Goal: Task Accomplishment & Management: Complete application form

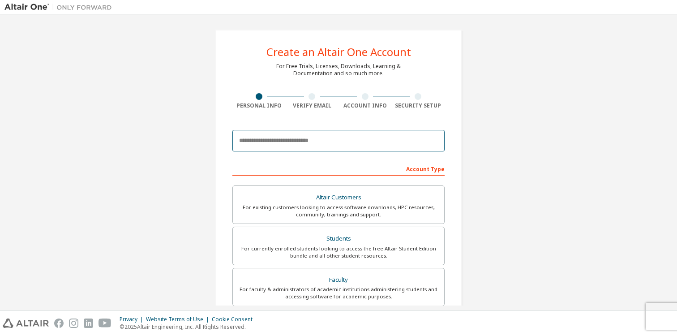
click at [369, 132] on input "email" at bounding box center [338, 140] width 212 height 21
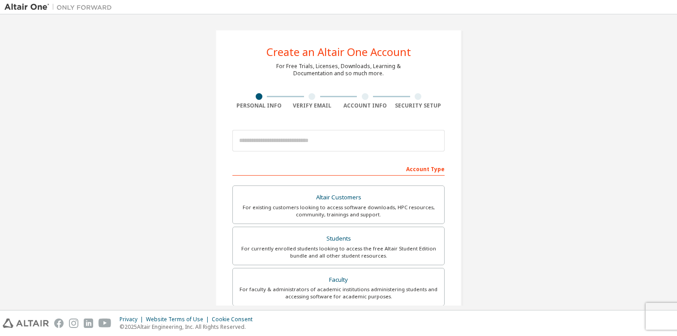
click at [550, 104] on div "Create an Altair One Account For Free Trials, Licenses, Downloads, Learning & D…" at bounding box center [338, 256] width 668 height 474
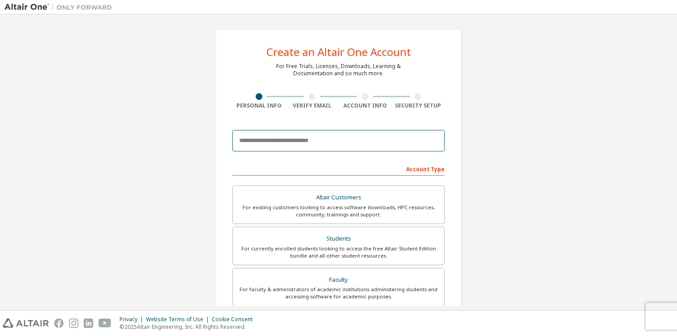
click at [353, 138] on input "email" at bounding box center [338, 140] width 212 height 21
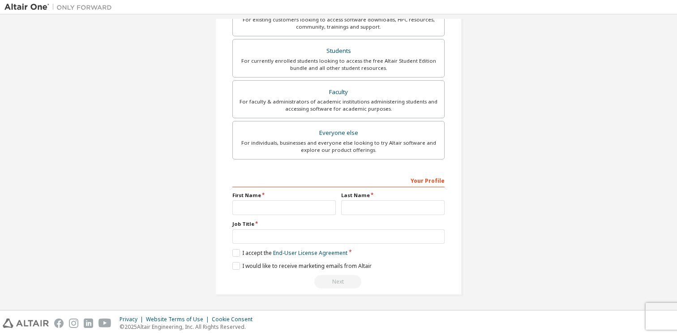
click at [508, 81] on div "Create an Altair One Account For Free Trials, Licenses, Downloads, Learning & D…" at bounding box center [338, 68] width 668 height 474
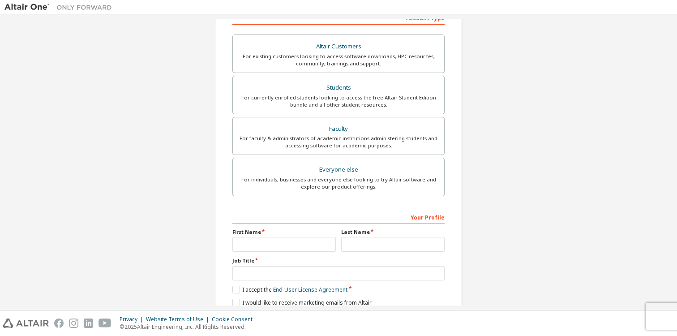
scroll to position [42, 0]
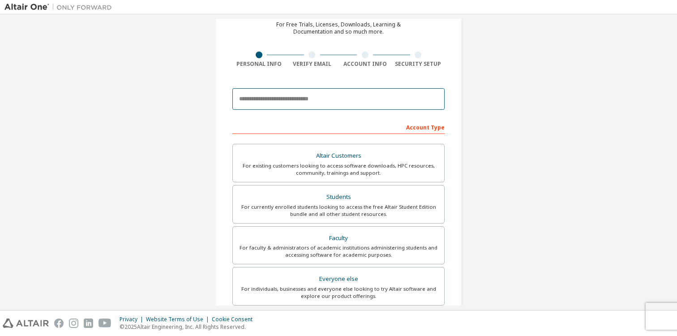
click at [318, 98] on input "email" at bounding box center [338, 98] width 212 height 21
type input "**********"
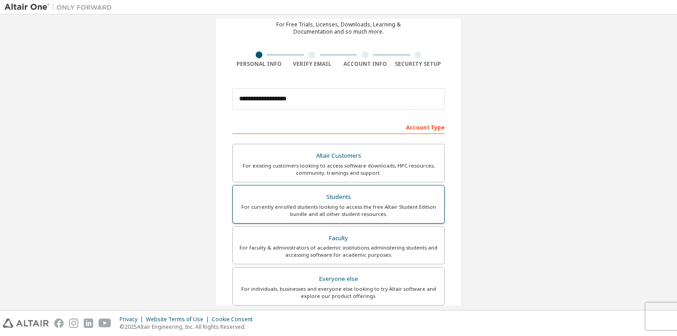
click at [369, 203] on div "For currently enrolled students looking to access the free Altair Student Editi…" at bounding box center [338, 210] width 201 height 14
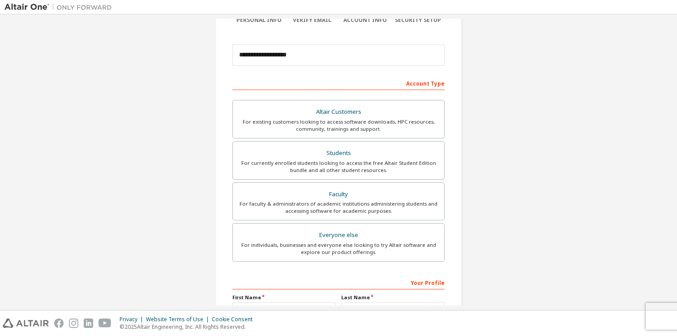
scroll to position [188, 0]
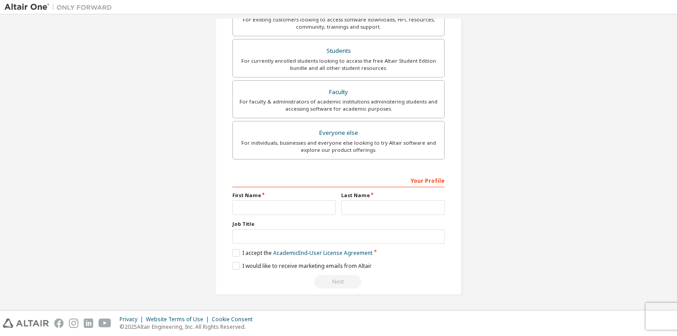
click at [288, 215] on div "Your Profile First Name Last Name Job Title Please provide State/Province to he…" at bounding box center [338, 231] width 212 height 116
click at [292, 207] on input "text" at bounding box center [283, 207] width 103 height 15
type input "**********"
type input "****"
type input "*******"
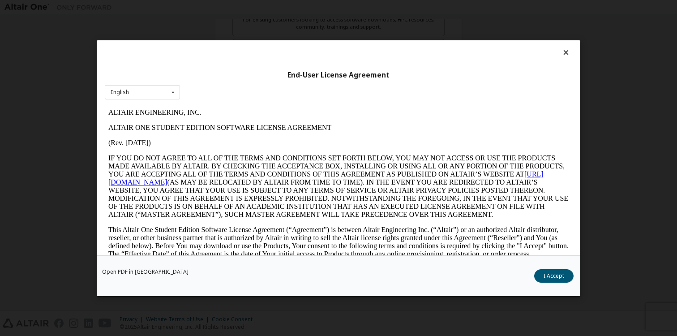
scroll to position [0, 0]
click at [558, 274] on button "I Accept" at bounding box center [553, 275] width 39 height 13
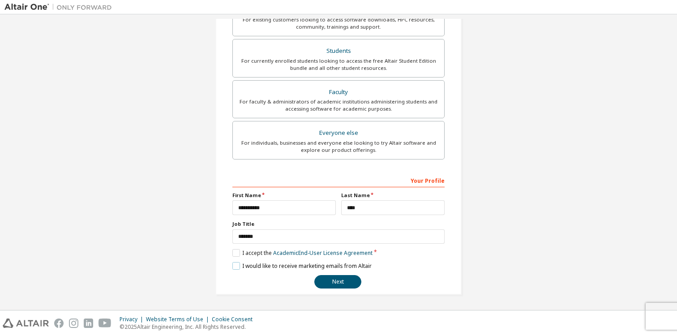
click at [233, 267] on label "I would like to receive marketing emails from Altair" at bounding box center [301, 266] width 139 height 8
click at [232, 267] on label "I would like to receive marketing emails from Altair" at bounding box center [301, 266] width 139 height 8
click at [328, 280] on button "Next" at bounding box center [337, 281] width 47 height 13
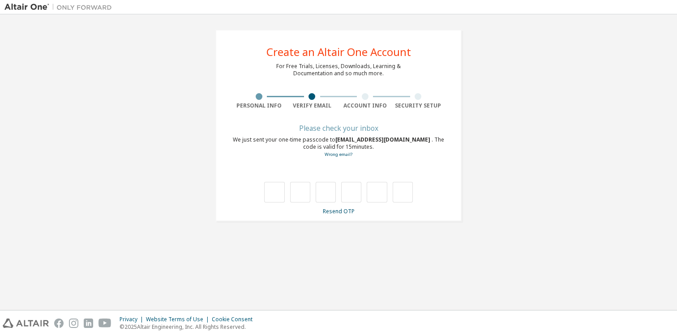
click at [359, 141] on span "[EMAIL_ADDRESS][DOMAIN_NAME]" at bounding box center [383, 140] width 96 height 8
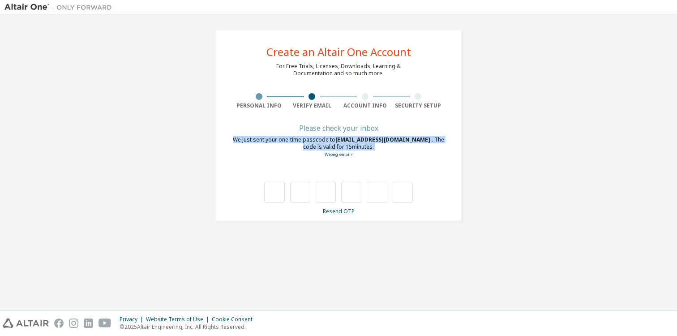
click at [359, 141] on span "[EMAIL_ADDRESS][DOMAIN_NAME]" at bounding box center [383, 140] width 96 height 8
click at [382, 140] on span "[EMAIL_ADDRESS][DOMAIN_NAME]" at bounding box center [383, 140] width 96 height 8
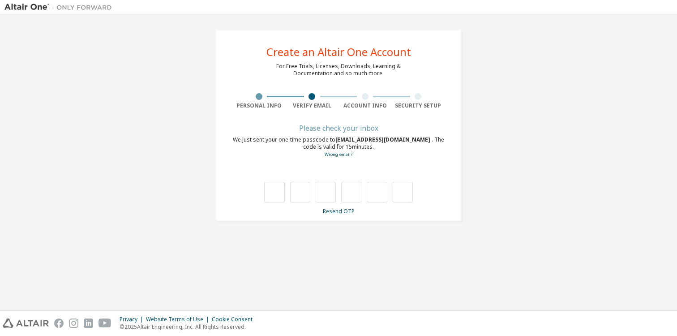
click at [374, 151] on div "We just sent your one-time passcode to [EMAIL_ADDRESS][DOMAIN_NAME] . The code …" at bounding box center [338, 147] width 212 height 22
click at [344, 154] on link "Wrong email?" at bounding box center [339, 154] width 28 height 6
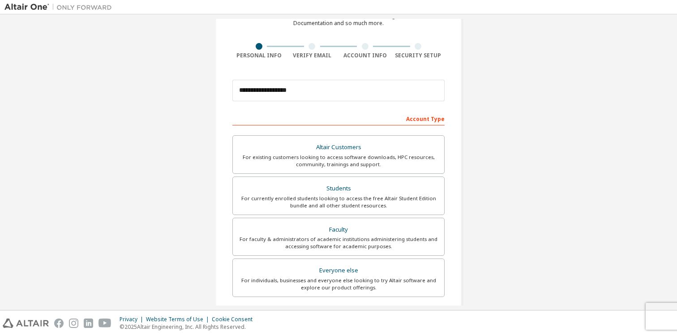
scroll to position [107, 0]
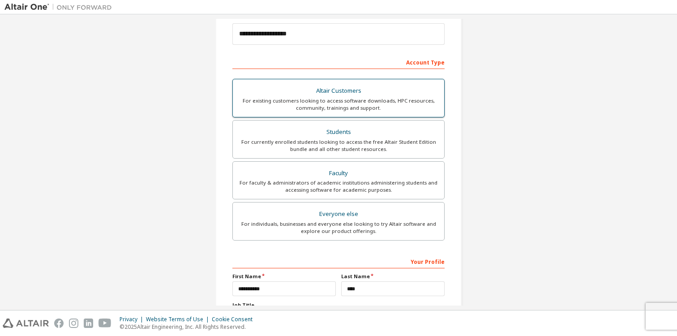
click at [389, 90] on div "Altair Customers" at bounding box center [338, 91] width 201 height 13
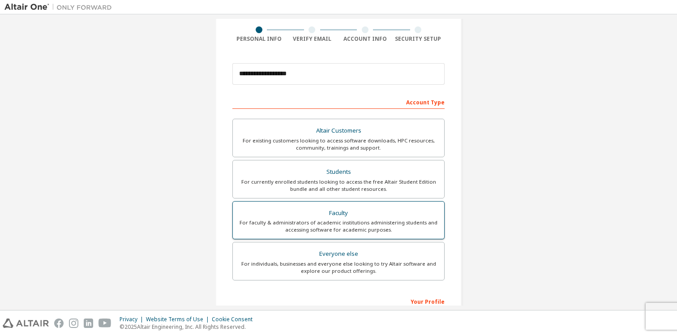
scroll to position [62, 0]
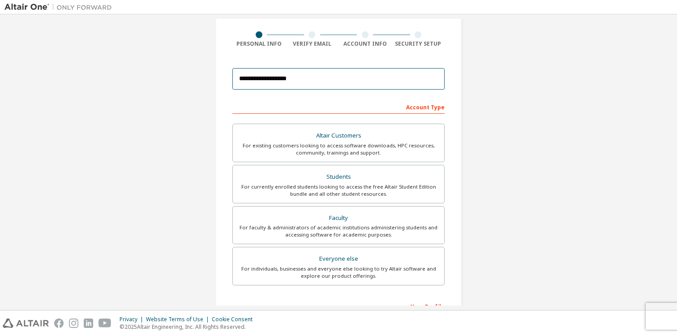
click at [307, 78] on input "**********" at bounding box center [338, 78] width 212 height 21
paste input "*********"
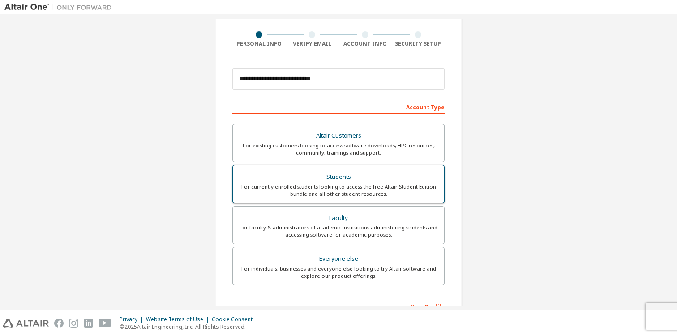
click at [350, 174] on div "Students" at bounding box center [338, 177] width 201 height 13
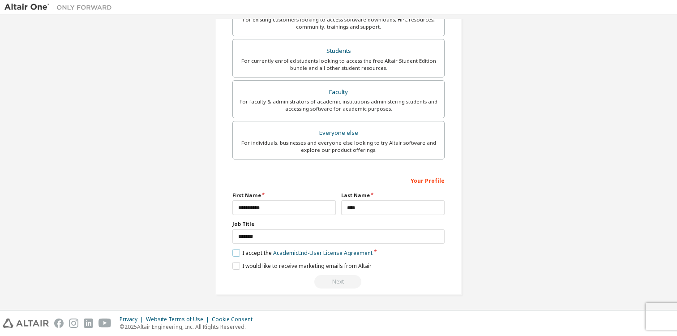
click at [232, 253] on label "I accept the Academic End-User License Agreement" at bounding box center [302, 253] width 140 height 8
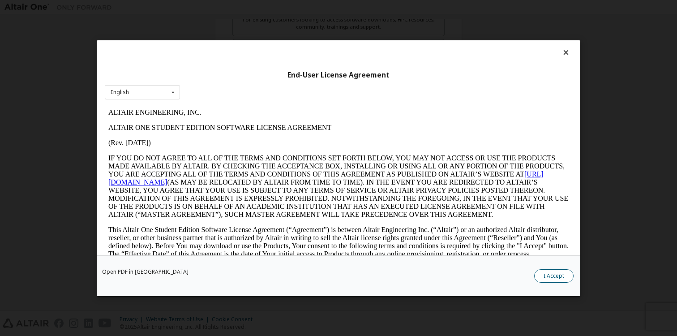
scroll to position [0, 0]
click at [551, 273] on button "I Accept" at bounding box center [553, 275] width 39 height 13
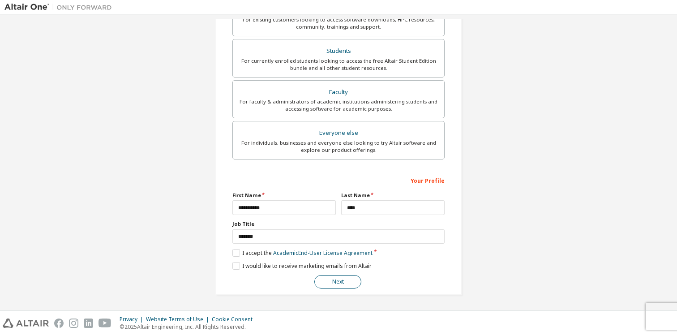
click at [343, 284] on button "Next" at bounding box center [337, 281] width 47 height 13
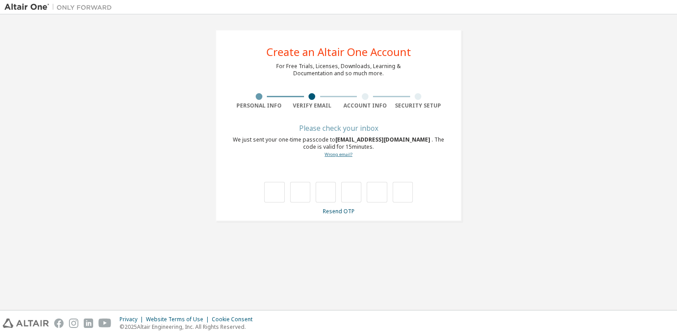
click at [345, 156] on link "Wrong email?" at bounding box center [339, 154] width 28 height 6
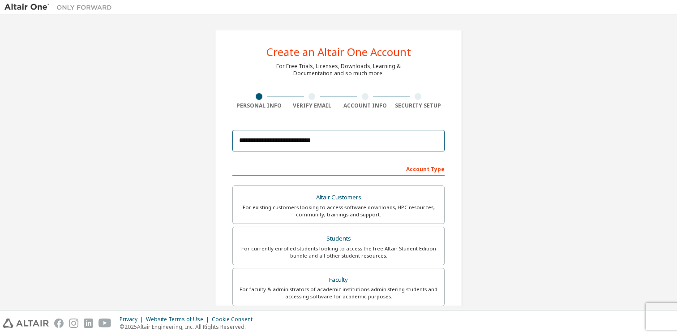
click at [325, 144] on input "**********" at bounding box center [338, 140] width 212 height 21
type input "*"
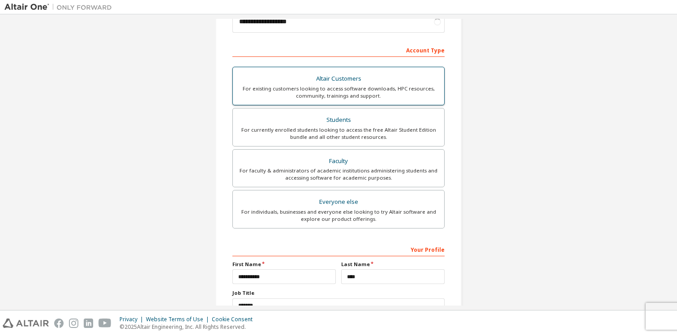
click at [375, 80] on div "Altair Customers" at bounding box center [338, 79] width 201 height 13
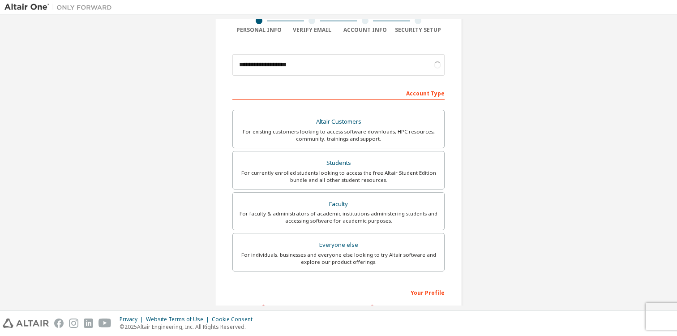
scroll to position [63, 0]
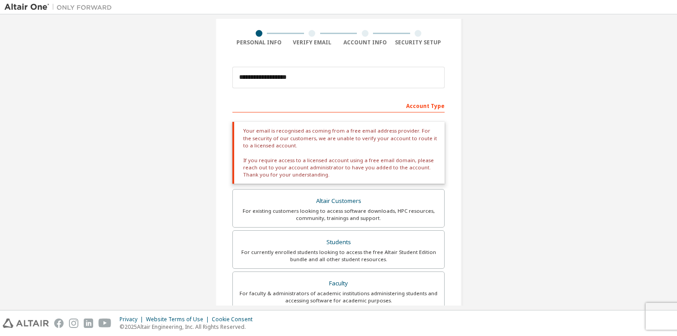
click at [322, 135] on div "Your email is recognised as coming from a free email address provider. For the …" at bounding box center [338, 153] width 212 height 62
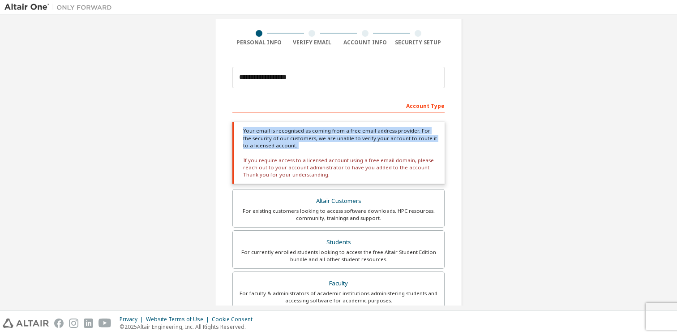
click at [322, 135] on div "Your email is recognised as coming from a free email address provider. For the …" at bounding box center [338, 153] width 212 height 62
click at [305, 137] on div "Your email is recognised as coming from a free email address provider. For the …" at bounding box center [338, 153] width 212 height 62
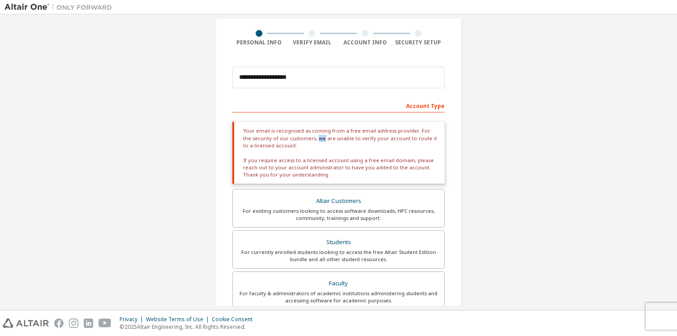
click at [305, 137] on div "Your email is recognised as coming from a free email address provider. For the …" at bounding box center [338, 153] width 212 height 62
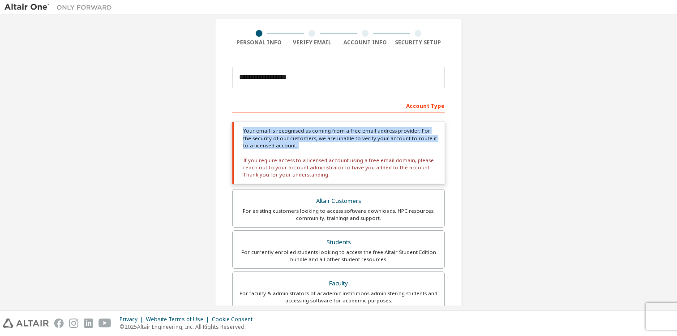
click at [305, 137] on div "Your email is recognised as coming from a free email address provider. For the …" at bounding box center [338, 153] width 212 height 62
click at [319, 144] on div "Your email is recognised as coming from a free email address provider. For the …" at bounding box center [338, 153] width 212 height 62
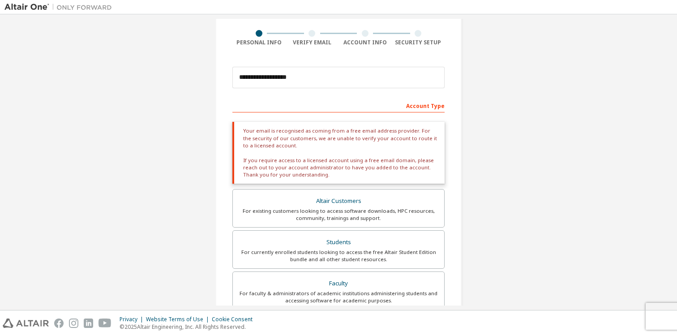
click at [333, 168] on div "Your email is recognised as coming from a free email address provider. For the …" at bounding box center [338, 153] width 212 height 62
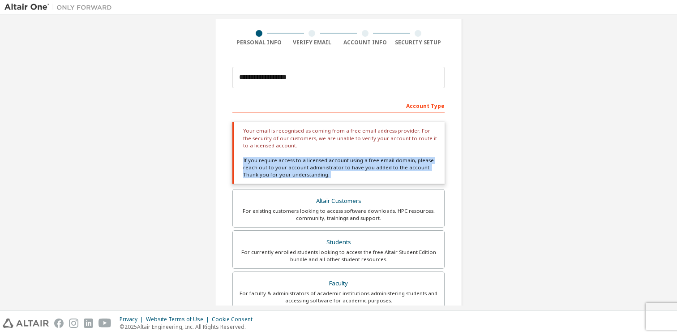
click at [333, 168] on div "Your email is recognised as coming from a free email address provider. For the …" at bounding box center [338, 153] width 212 height 62
click at [379, 164] on div "Your email is recognised as coming from a free email address provider. For the …" at bounding box center [338, 153] width 212 height 62
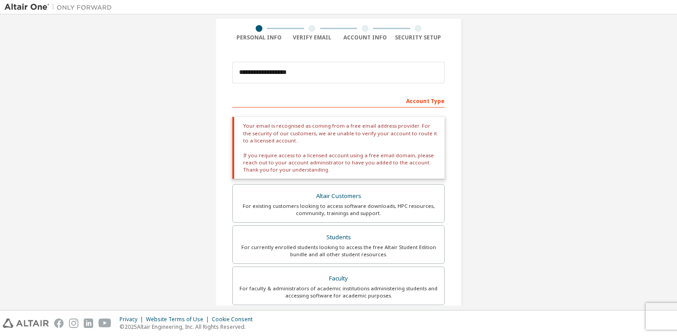
scroll to position [185, 0]
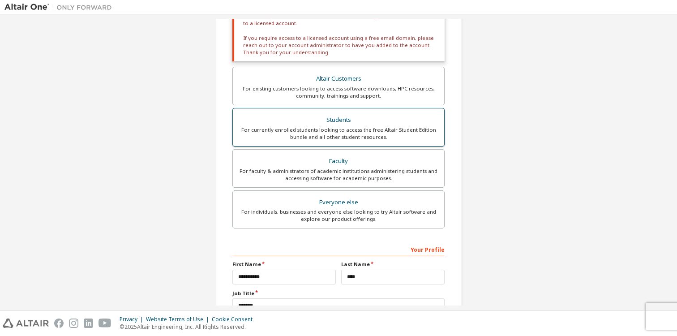
click at [406, 137] on div "For currently enrolled students looking to access the free Altair Student Editi…" at bounding box center [338, 133] width 201 height 14
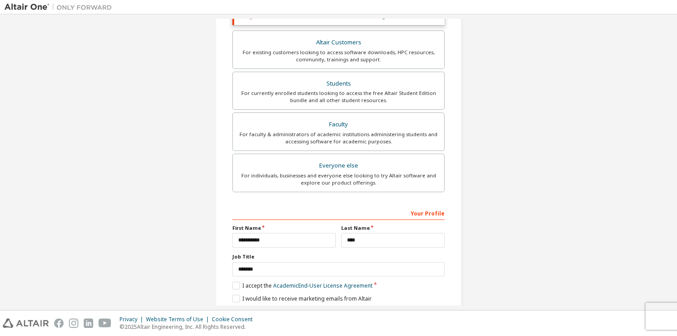
scroll to position [45, 0]
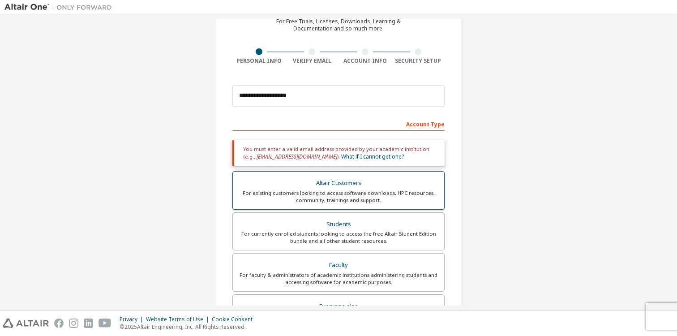
click at [358, 184] on div "Altair Customers" at bounding box center [338, 183] width 201 height 13
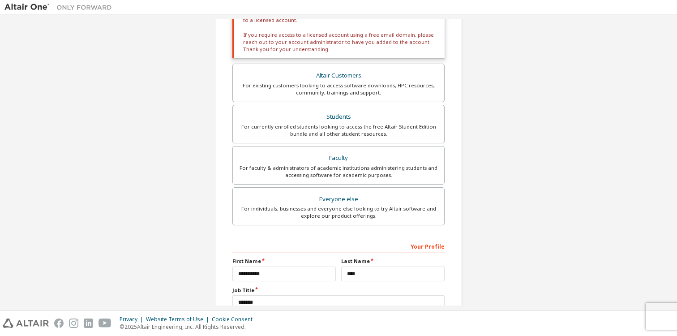
scroll to position [255, 0]
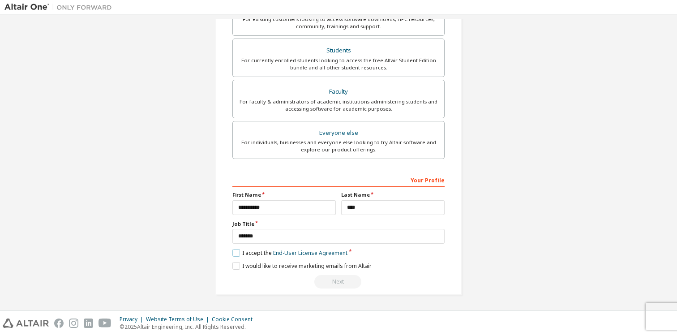
click at [232, 254] on label "I accept the End-User License Agreement" at bounding box center [289, 253] width 115 height 8
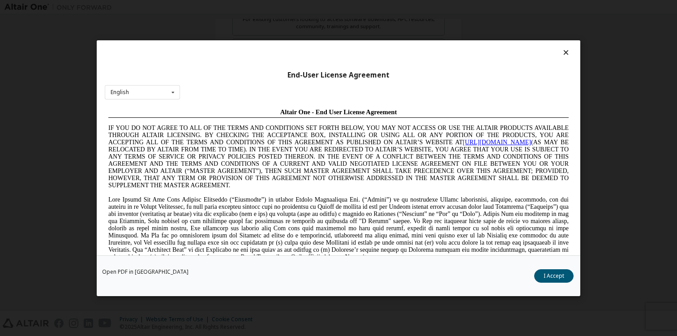
scroll to position [0, 0]
click at [545, 277] on button "I Accept" at bounding box center [553, 275] width 39 height 13
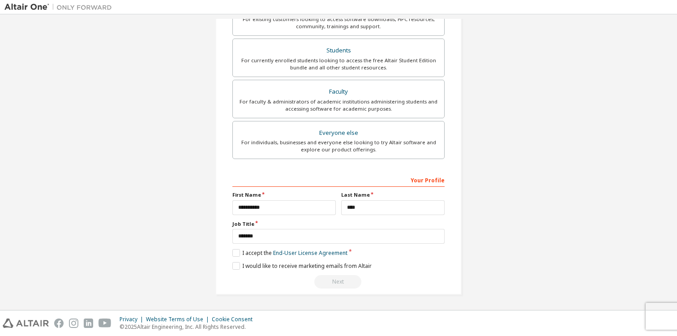
click at [327, 279] on div "Next" at bounding box center [338, 281] width 212 height 13
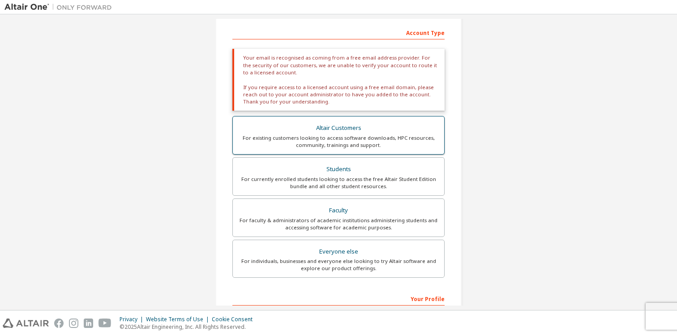
scroll to position [248, 0]
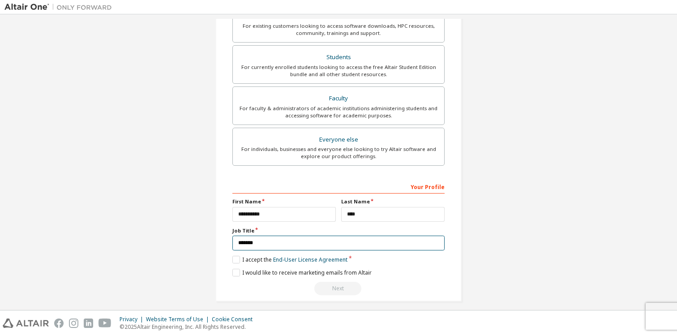
click at [335, 248] on input "*******" at bounding box center [338, 242] width 212 height 15
click at [344, 287] on div "Next" at bounding box center [338, 288] width 212 height 13
click at [343, 287] on div "Next" at bounding box center [338, 288] width 212 height 13
click at [235, 273] on label "I would like to receive marketing emails from Altair" at bounding box center [301, 273] width 139 height 8
click at [232, 274] on label "I would like to receive marketing emails from Altair" at bounding box center [301, 273] width 139 height 8
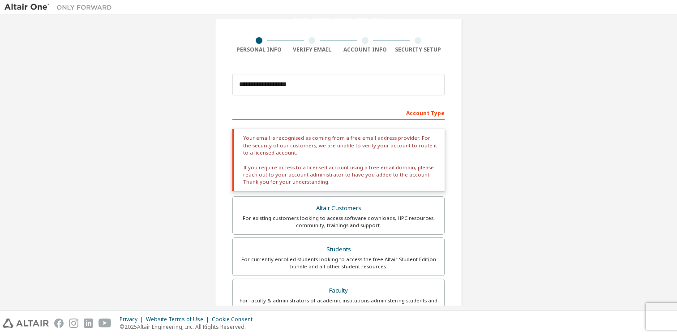
scroll to position [22, 0]
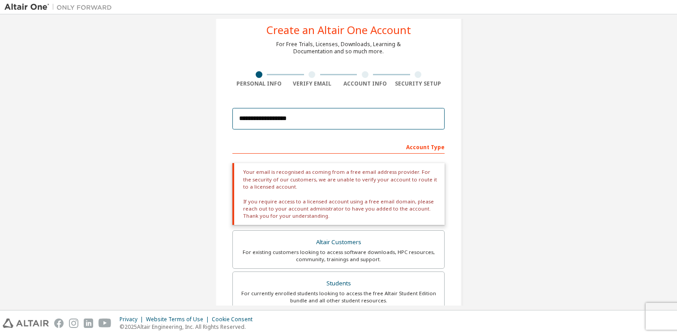
click at [321, 116] on input "**********" at bounding box center [338, 118] width 212 height 21
click at [334, 179] on div "Your email is recognised as coming from a free email address provider. For the …" at bounding box center [338, 194] width 212 height 62
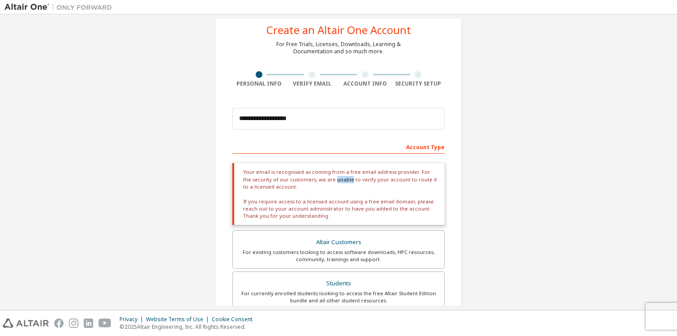
click at [334, 179] on div "Your email is recognised as coming from a free email address provider. For the …" at bounding box center [338, 194] width 212 height 62
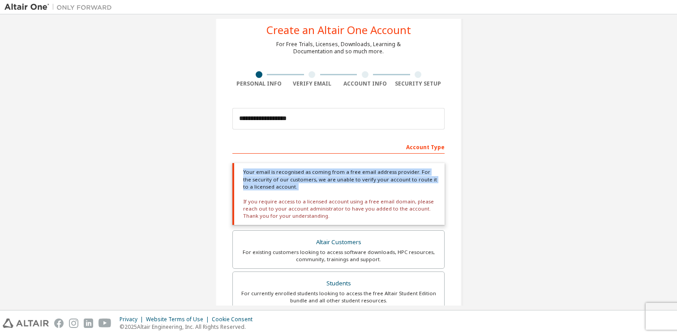
click at [334, 179] on div "Your email is recognised as coming from a free email address provider. For the …" at bounding box center [338, 194] width 212 height 62
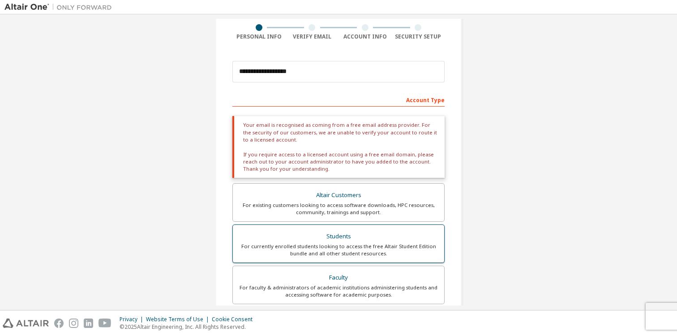
click at [358, 243] on div "For currently enrolled students looking to access the free Altair Student Editi…" at bounding box center [338, 250] width 201 height 14
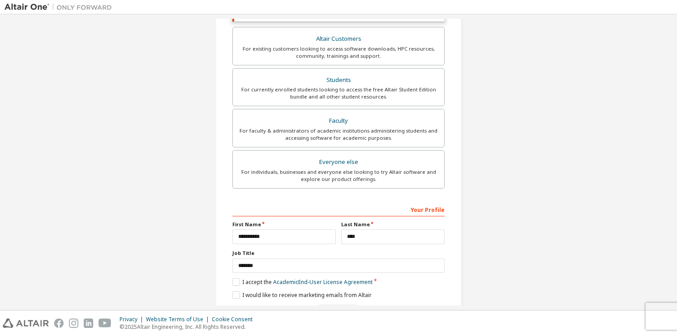
scroll to position [172, 0]
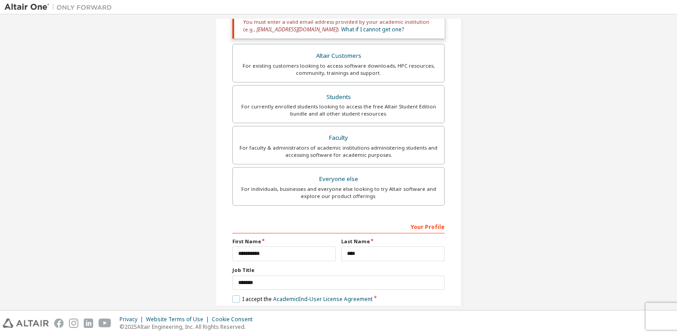
click at [235, 299] on label "I accept the Academic End-User License Agreement" at bounding box center [302, 299] width 140 height 8
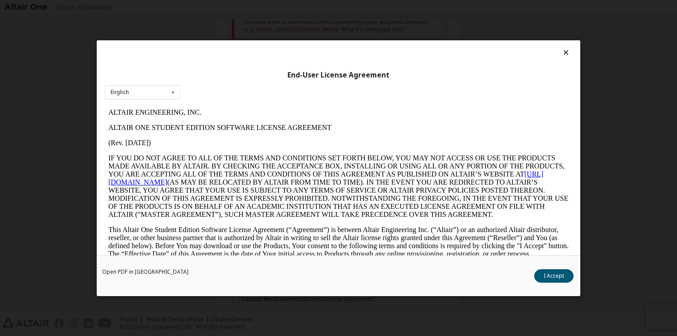
scroll to position [0, 0]
click at [561, 53] on icon at bounding box center [565, 52] width 9 height 8
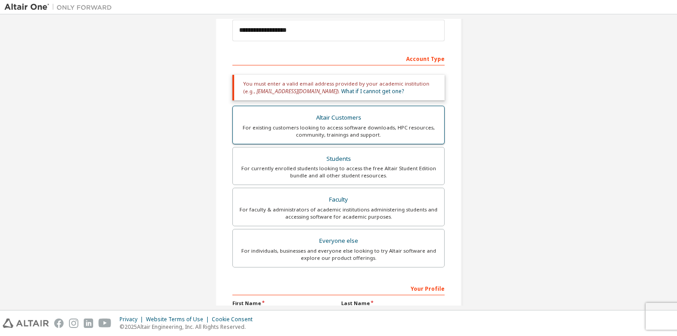
click at [349, 124] on div "For existing customers looking to access software downloads, HPC resources, com…" at bounding box center [338, 131] width 201 height 14
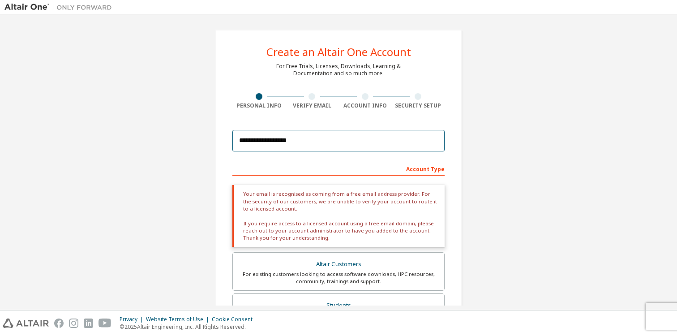
drag, startPoint x: 316, startPoint y: 145, endPoint x: 194, endPoint y: 147, distance: 122.2
click at [191, 147] on div "**********" at bounding box center [338, 289] width 668 height 541
paste input "**********"
paste input "email"
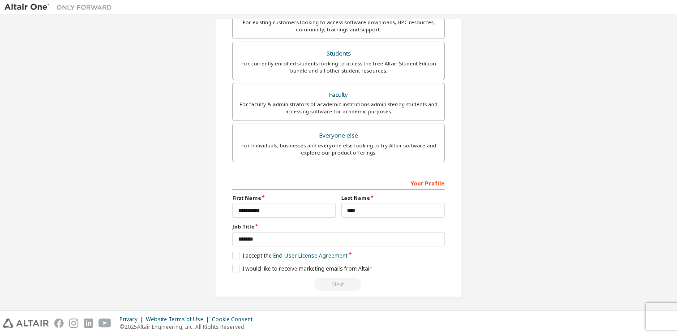
scroll to position [188, 0]
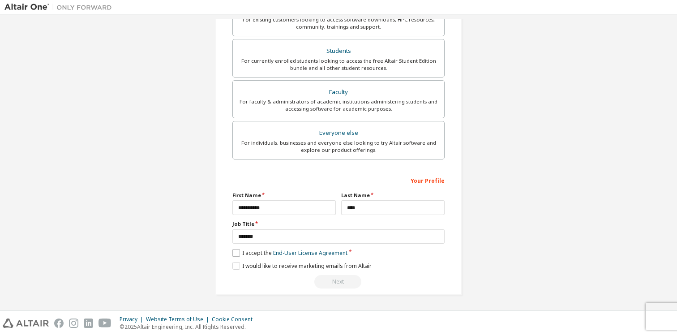
type input "**********"
click at [232, 252] on label "I accept the End-User License Agreement" at bounding box center [289, 253] width 115 height 8
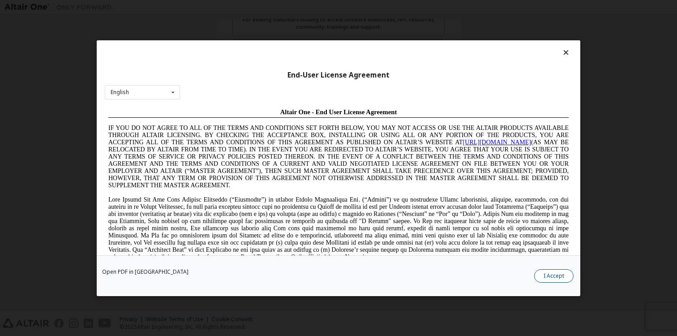
scroll to position [0, 0]
click at [551, 278] on button "I Accept" at bounding box center [553, 275] width 39 height 13
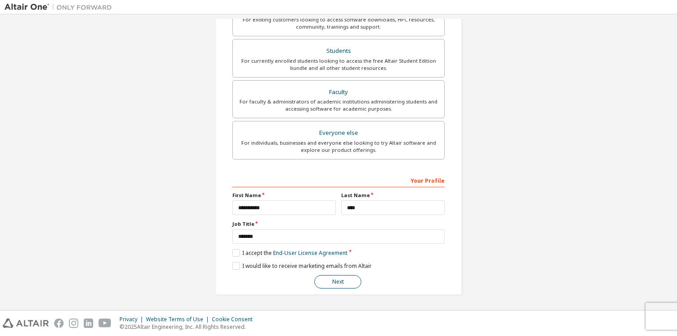
click at [347, 286] on button "Next" at bounding box center [337, 281] width 47 height 13
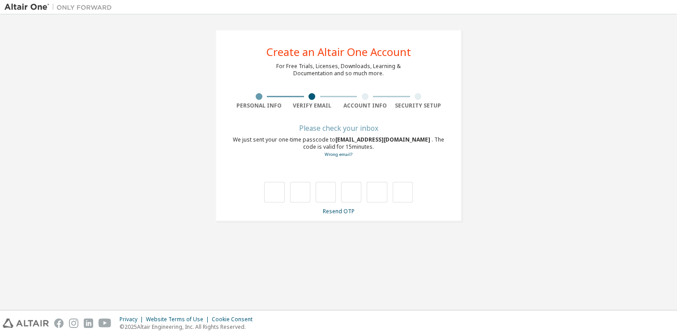
type input "*"
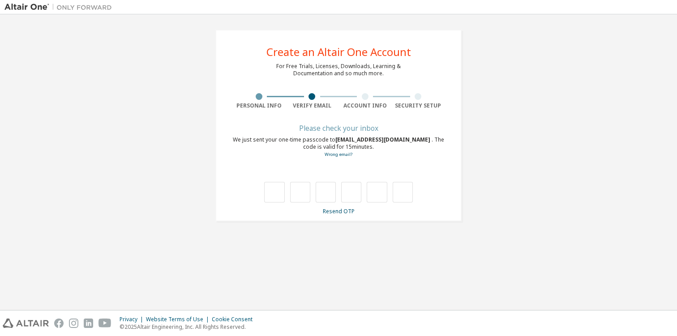
type input "*"
click at [453, 156] on div "**********" at bounding box center [338, 126] width 246 height 192
click at [435, 179] on div "Wrong code. Please try again" at bounding box center [338, 182] width 212 height 39
type input "*"
click at [260, 180] on div "Wrong code. Please try again" at bounding box center [338, 182] width 212 height 39
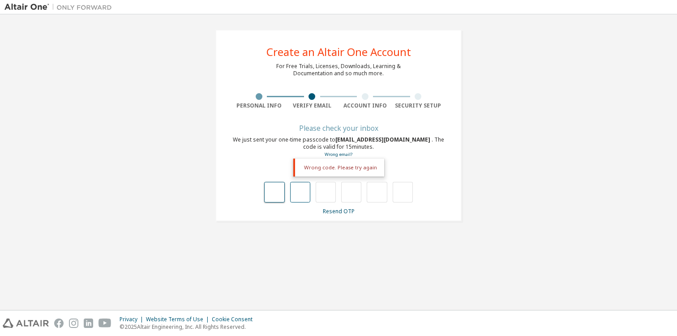
drag, startPoint x: 276, startPoint y: 188, endPoint x: 293, endPoint y: 187, distance: 17.0
click at [277, 188] on input "text" at bounding box center [274, 192] width 20 height 21
type input "*"
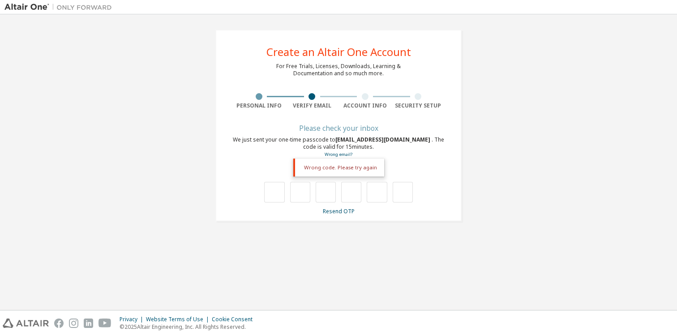
type input "*"
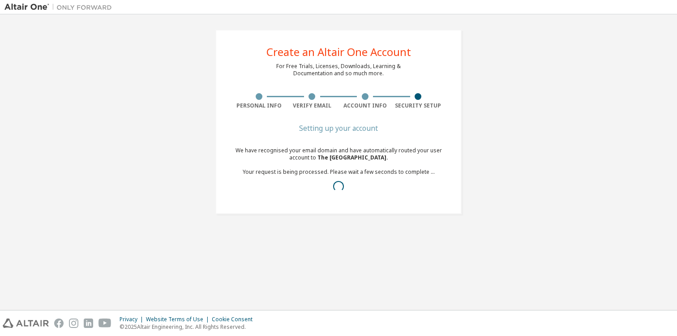
click at [341, 152] on div "We have recognised your email domain and have automatically routed your user ac…" at bounding box center [338, 172] width 212 height 50
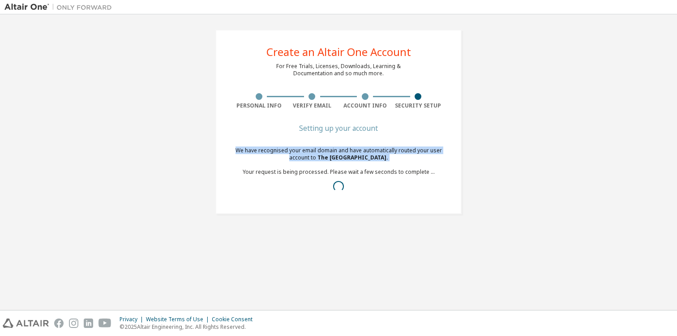
click at [341, 152] on div "We have recognised your email domain and have automatically routed your user ac…" at bounding box center [338, 172] width 212 height 50
